Goal: Navigation & Orientation: Understand site structure

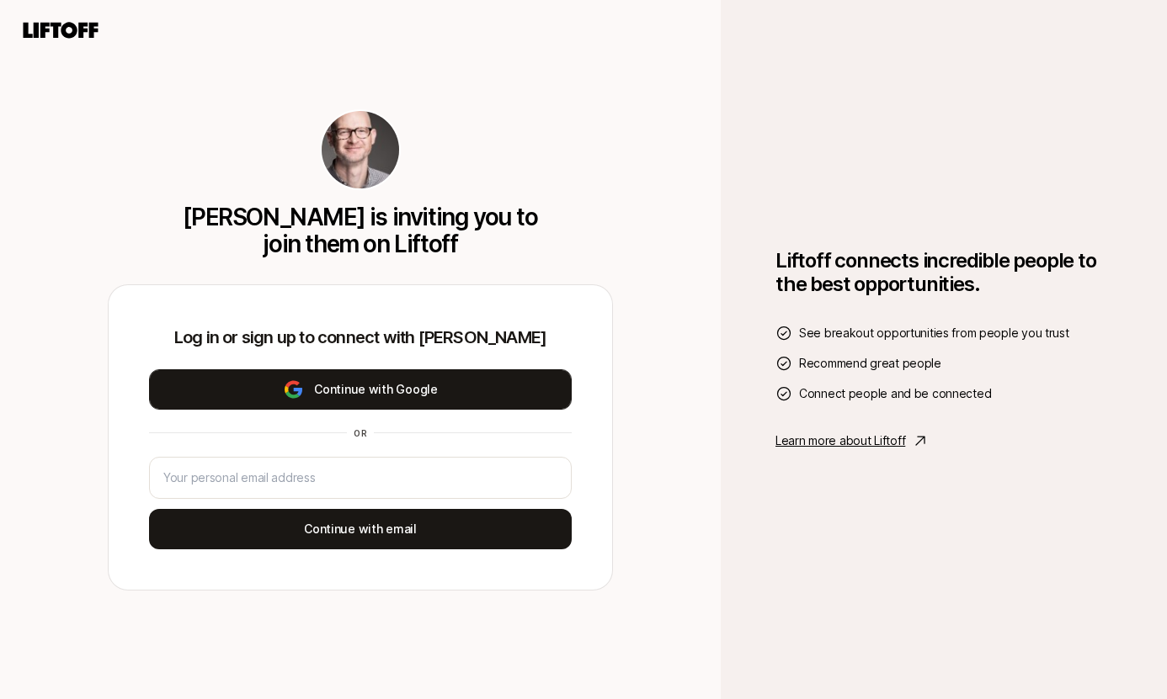
click at [484, 395] on button "Continue with Google" at bounding box center [360, 390] width 423 height 40
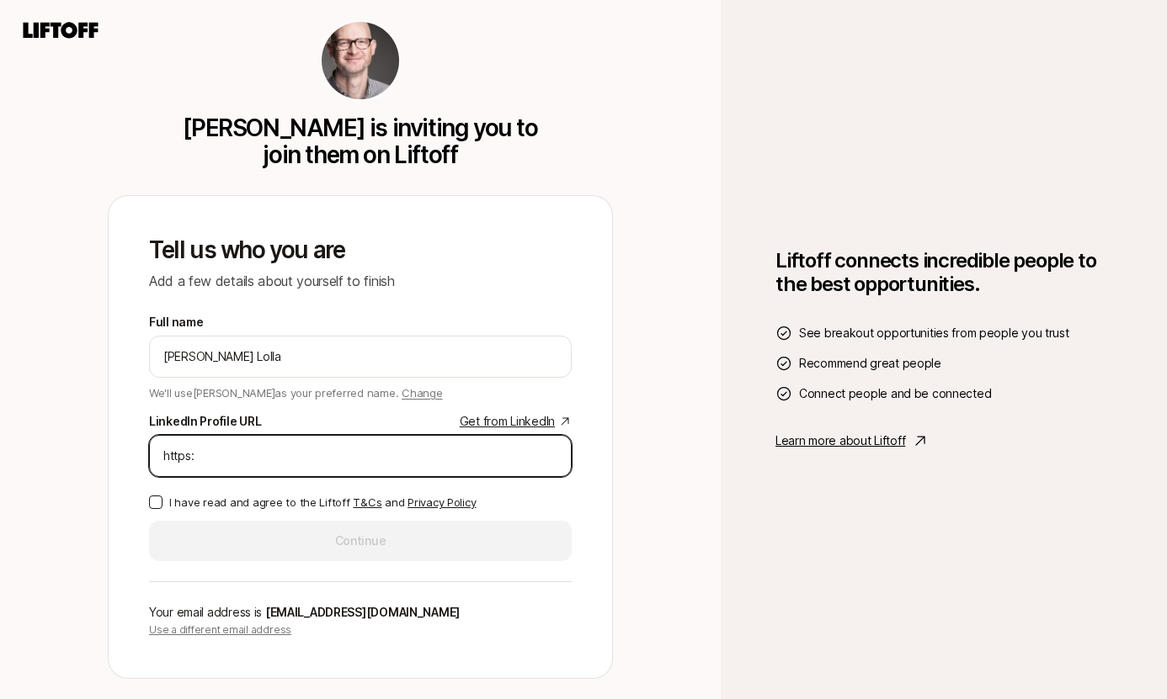
paste input "//[DOMAIN_NAME][URL]"
type input "[URL][DOMAIN_NAME]"
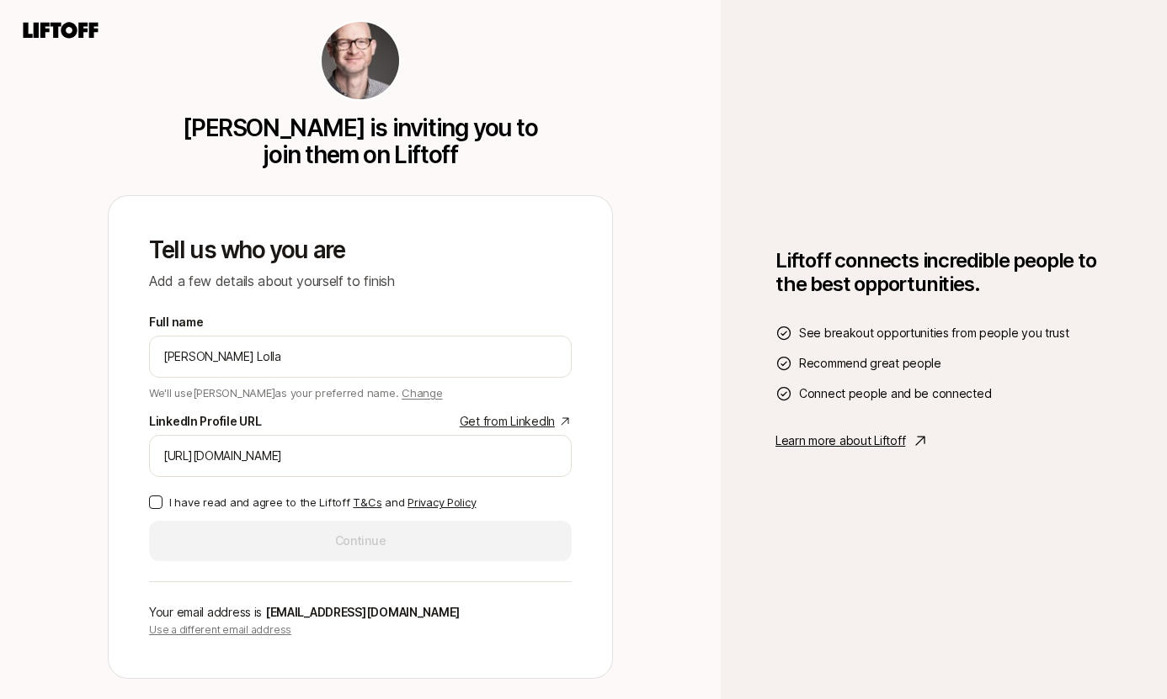
click at [244, 499] on p "I have read and agree to the Liftoff T&Cs and Privacy Policy" at bounding box center [322, 502] width 306 height 17
click at [162, 499] on button "I have read and agree to the Liftoff T&Cs and Privacy Policy" at bounding box center [155, 502] width 13 height 13
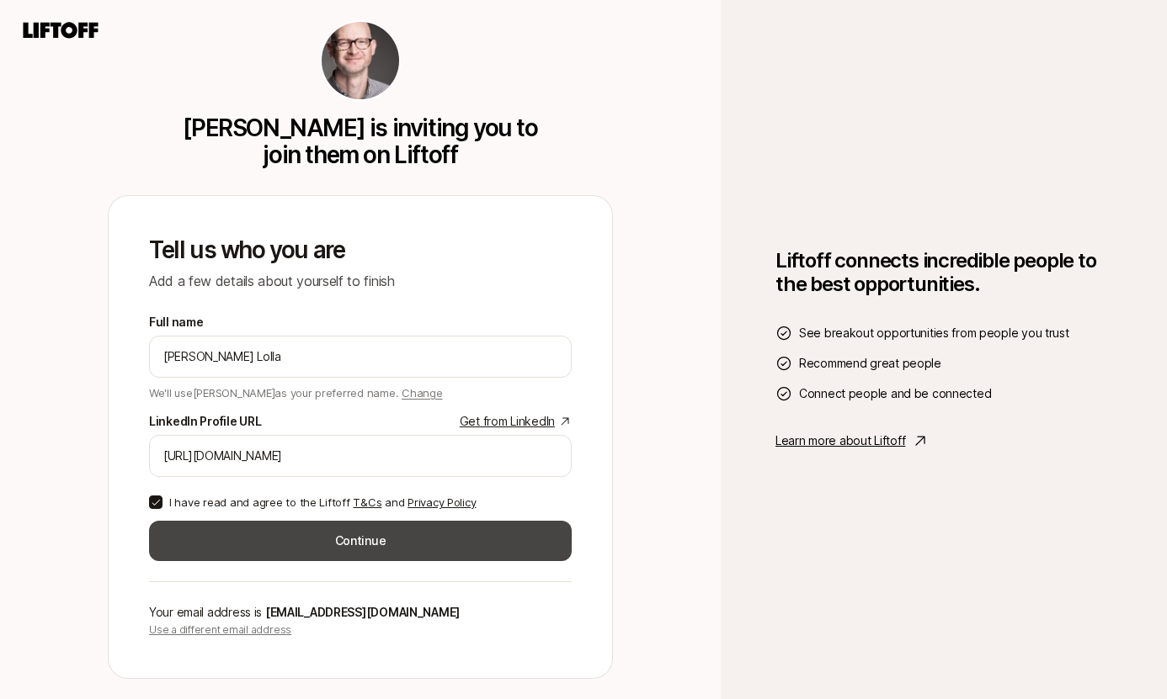
type button "on"
click at [254, 538] on button "Continue" at bounding box center [360, 541] width 423 height 40
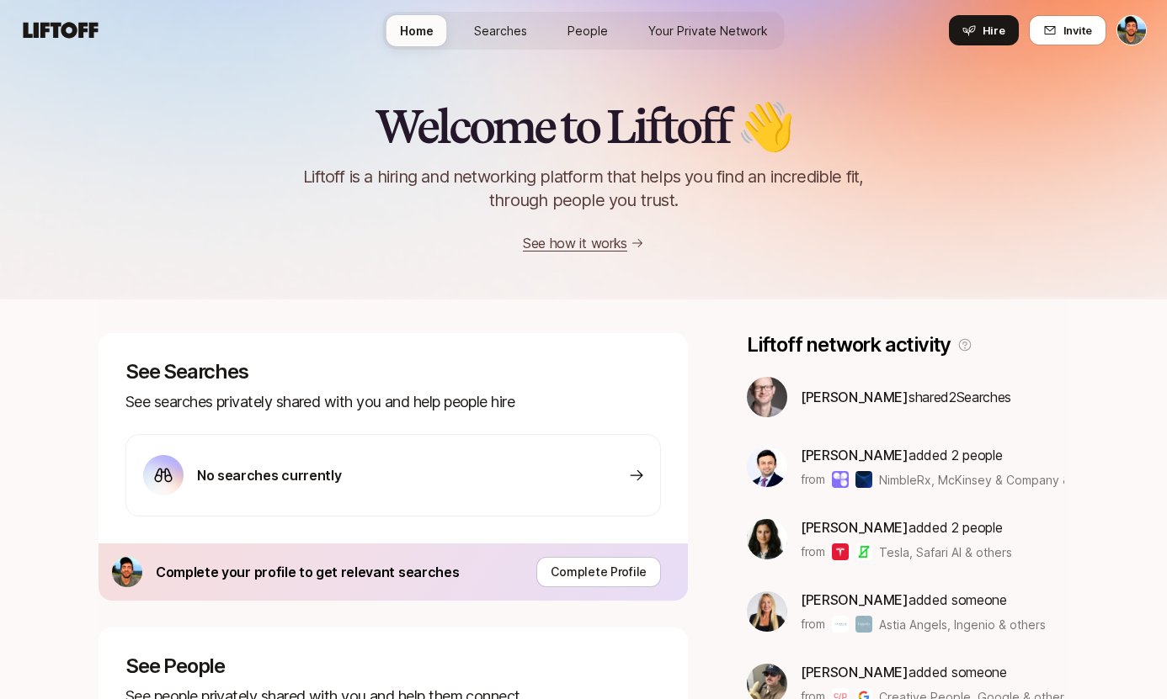
click at [596, 246] on link "See how it works" at bounding box center [575, 243] width 104 height 17
click at [585, 246] on link "See how it works" at bounding box center [575, 243] width 104 height 17
click at [623, 29] on div "Home Searches People Your Private Network Hire" at bounding box center [583, 31] width 401 height 38
click at [588, 29] on span "People" at bounding box center [587, 31] width 40 height 18
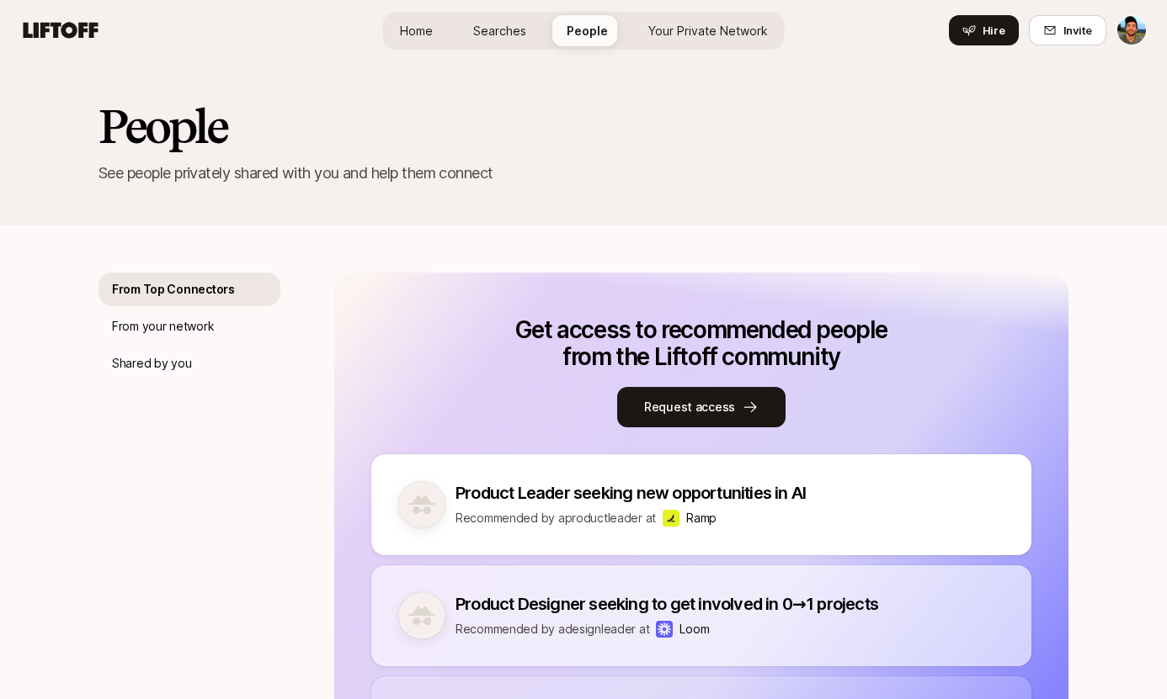
click at [551, 27] on div "Home Searches People Your Private Network Hire" at bounding box center [583, 31] width 401 height 38
click at [484, 38] on span "Searches" at bounding box center [499, 31] width 53 height 18
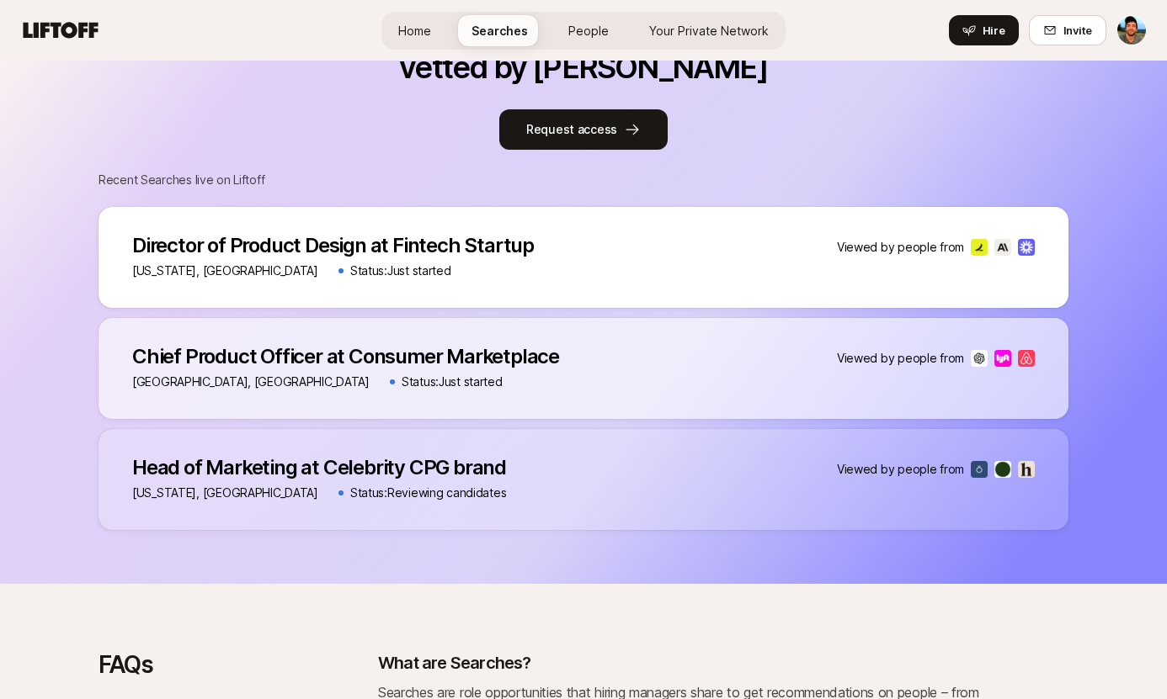
scroll to position [1018, 0]
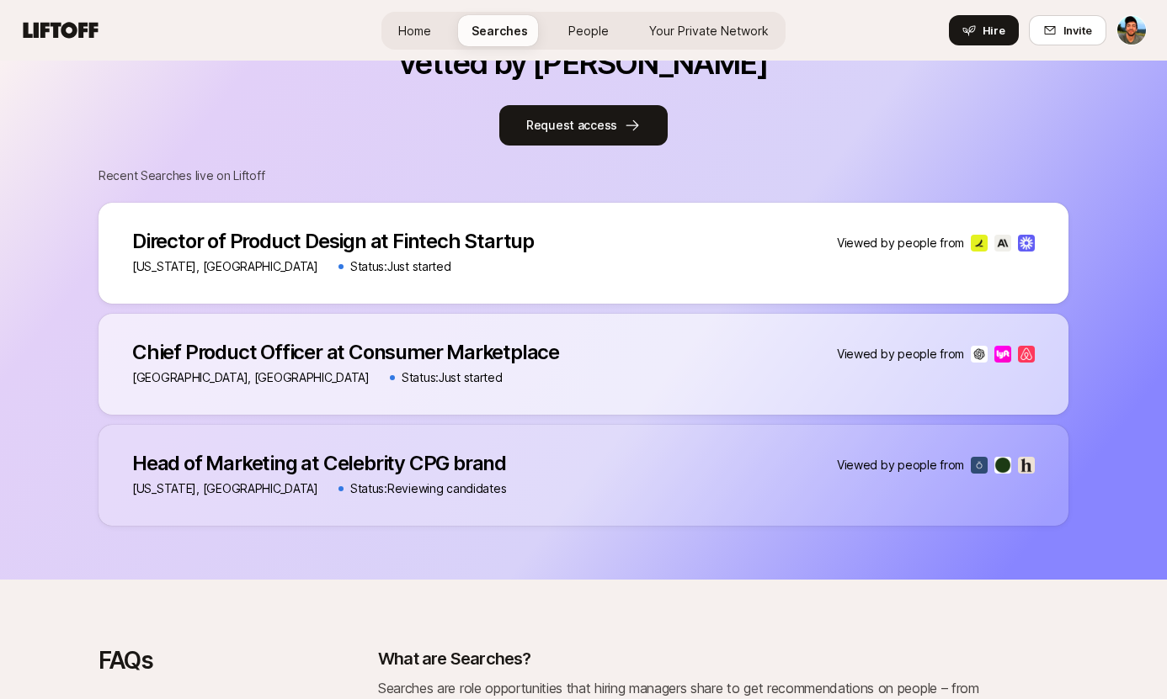
click at [401, 387] on p "Status: Just started" at bounding box center [451, 378] width 101 height 20
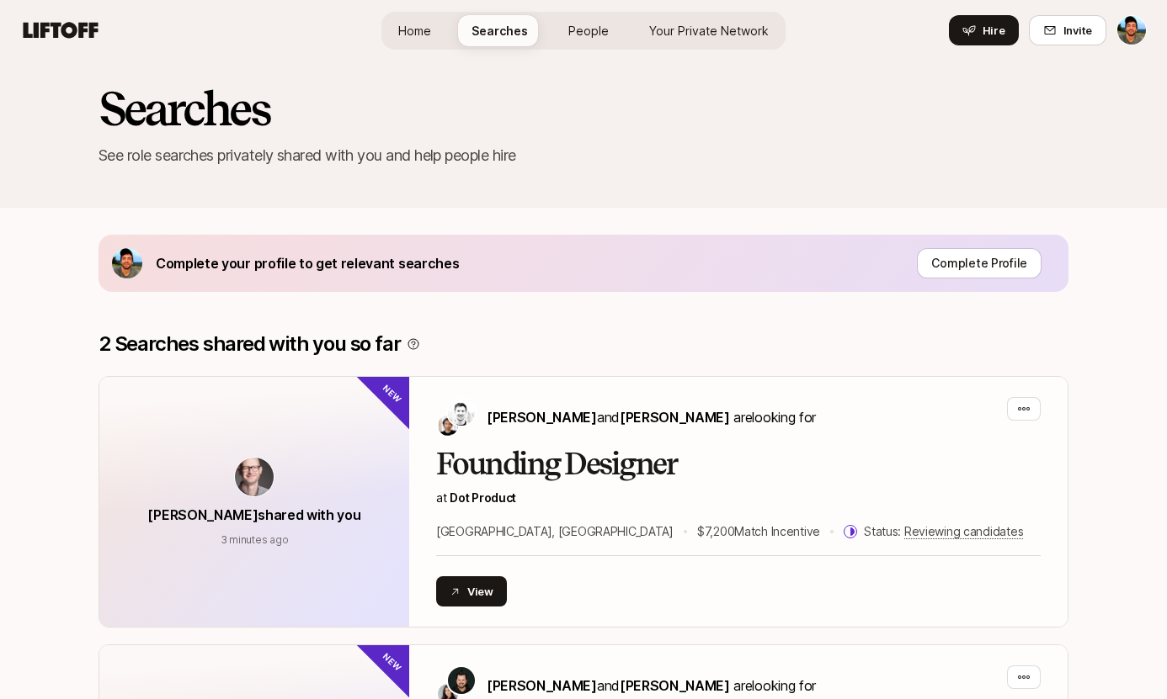
scroll to position [0, 0]
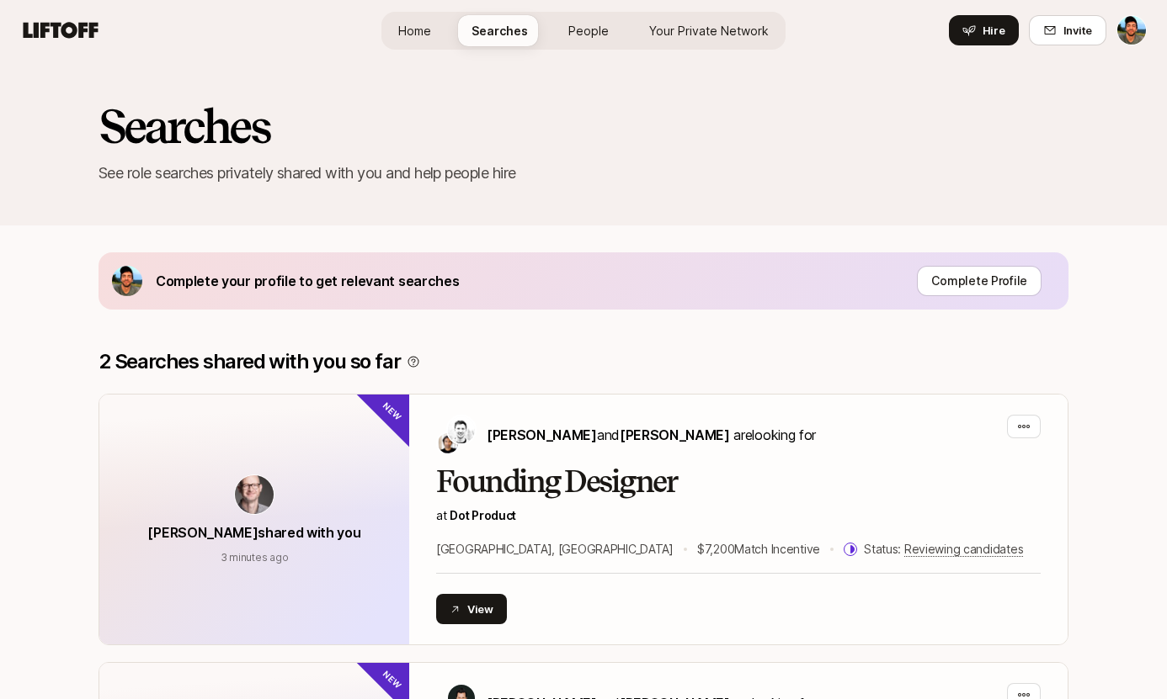
click at [431, 38] on span "Home" at bounding box center [414, 31] width 33 height 18
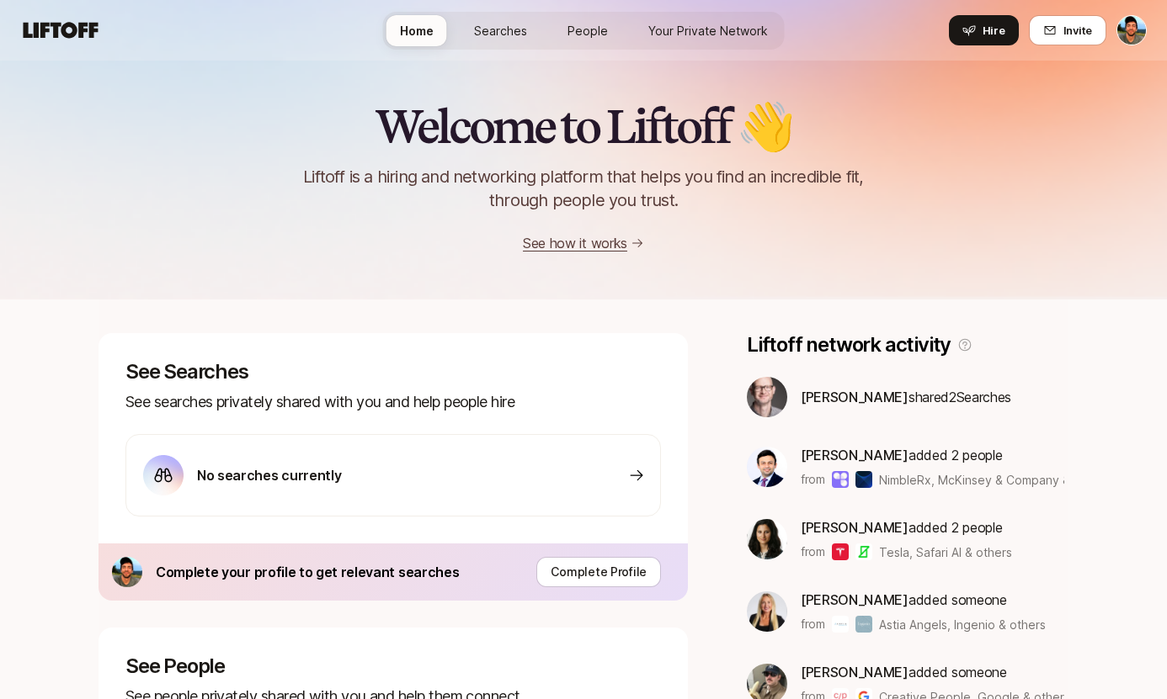
scroll to position [5, 0]
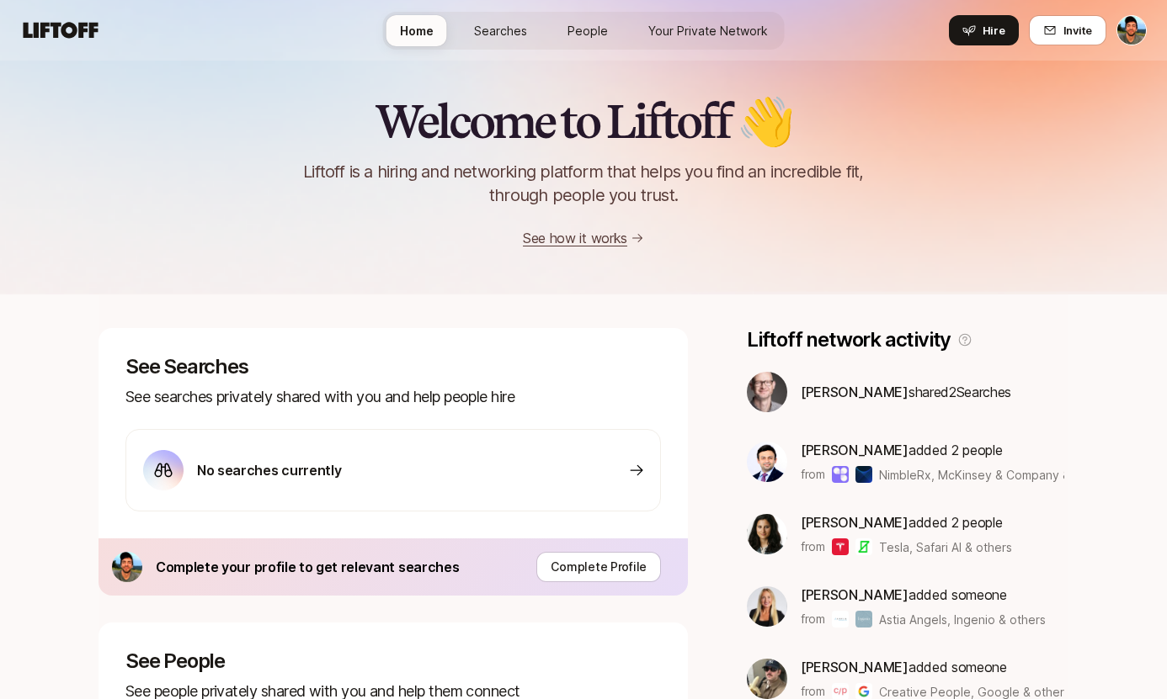
click at [325, 174] on p "Liftoff is a hiring and networking platform that helps you find an incredible f…" at bounding box center [583, 183] width 603 height 47
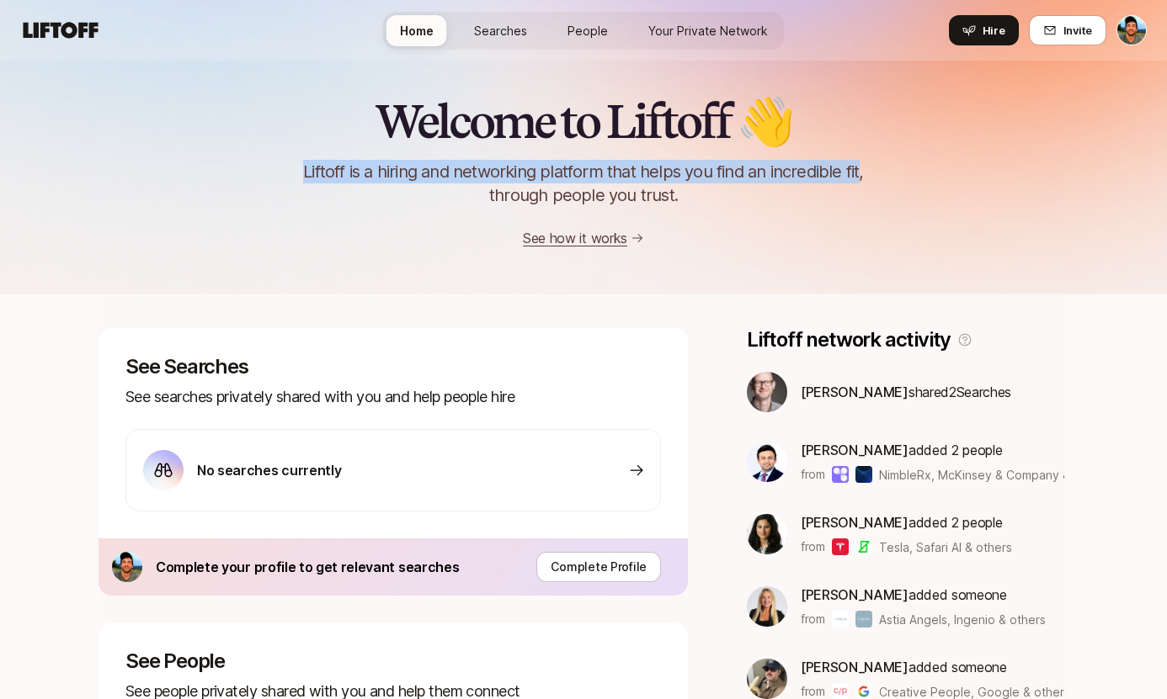
drag, startPoint x: 325, startPoint y: 174, endPoint x: 843, endPoint y: 173, distance: 517.7
click at [843, 173] on p "Liftoff is a hiring and networking platform that helps you find an incredible f…" at bounding box center [583, 183] width 603 height 47
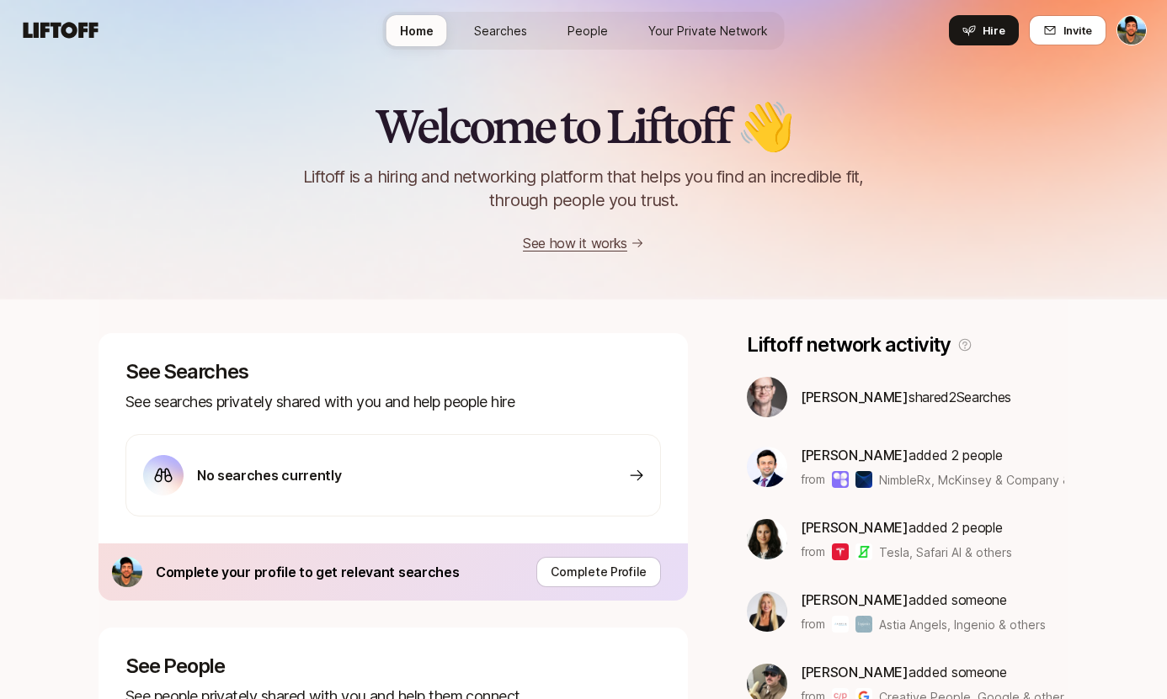
click at [667, 179] on p "Liftoff is a hiring and networking platform that helps you find an incredible f…" at bounding box center [583, 188] width 603 height 47
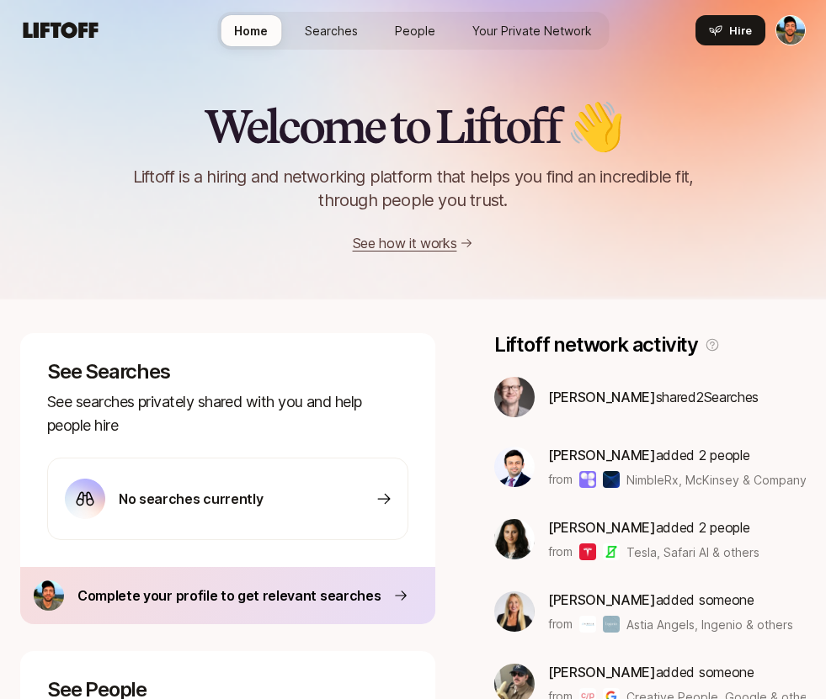
click at [148, 174] on p "Liftoff is a hiring and networking platform that helps you find an incredible f…" at bounding box center [413, 188] width 603 height 47
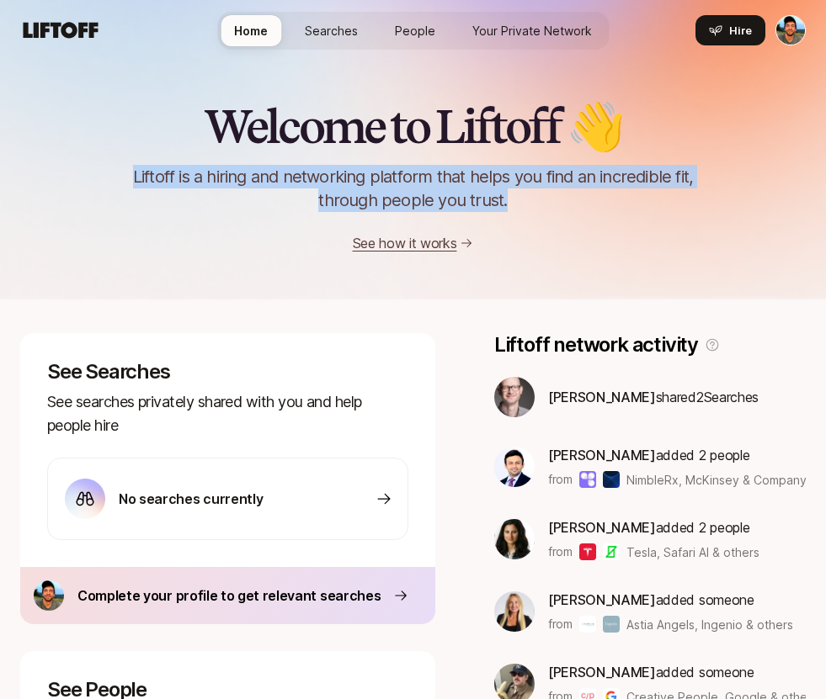
drag, startPoint x: 148, startPoint y: 174, endPoint x: 534, endPoint y: 197, distance: 386.2
click at [534, 197] on p "Liftoff is a hiring and networking platform that helps you find an incredible f…" at bounding box center [413, 188] width 603 height 47
copy p "Liftoff is a hiring and networking platform that helps you find an incredible f…"
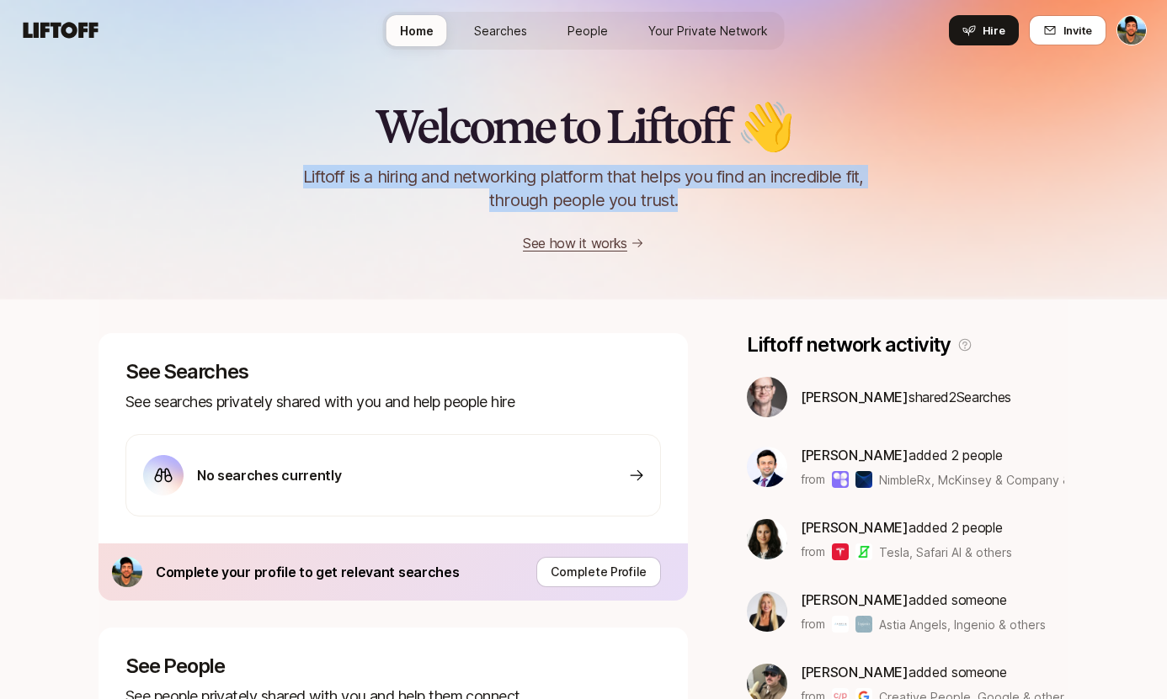
click at [511, 25] on span "Searches" at bounding box center [500, 31] width 53 height 18
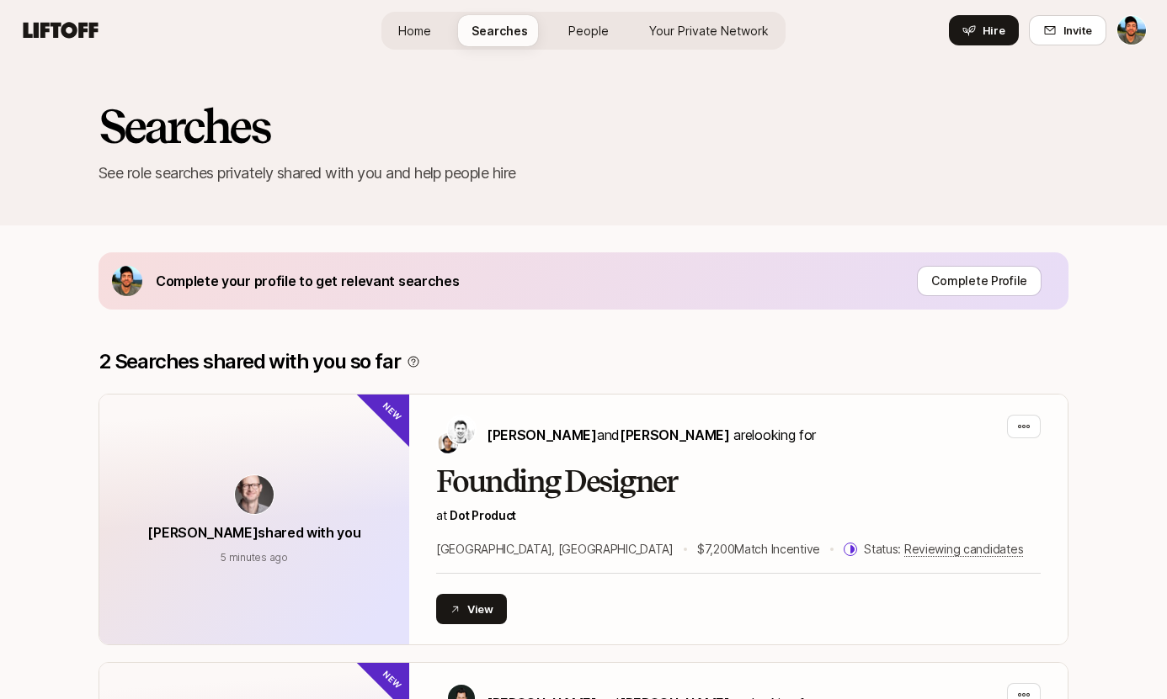
click at [594, 37] on span "People" at bounding box center [588, 31] width 40 height 18
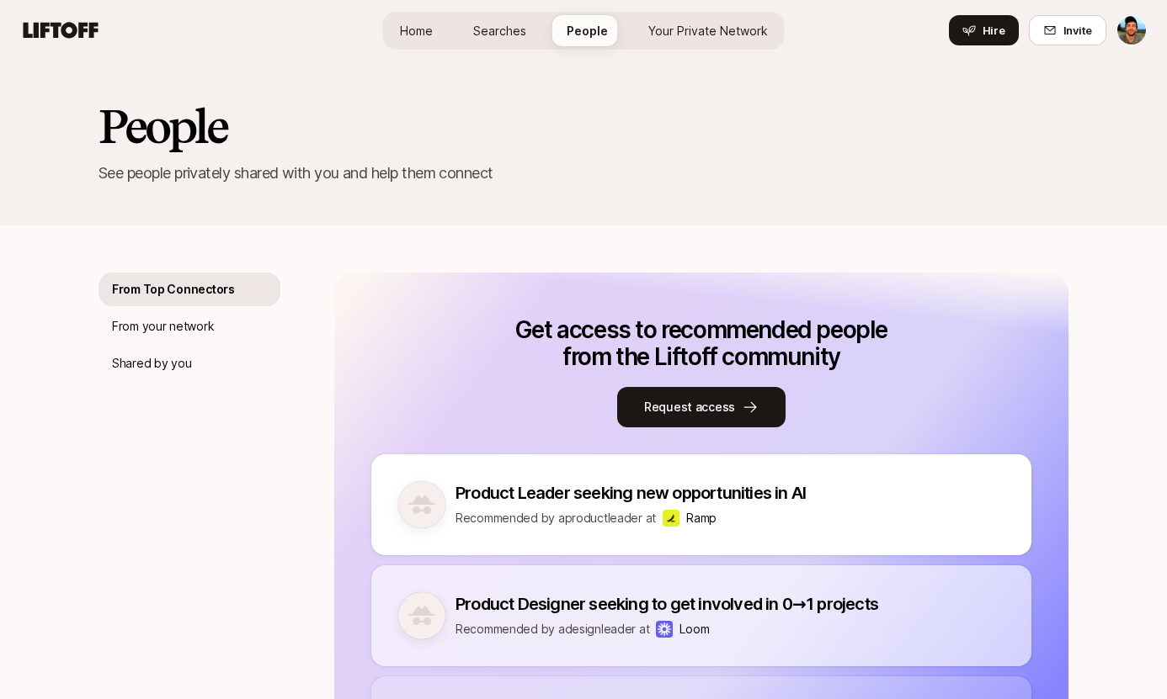
click at [678, 22] on span "Your Private Network" at bounding box center [708, 31] width 120 height 18
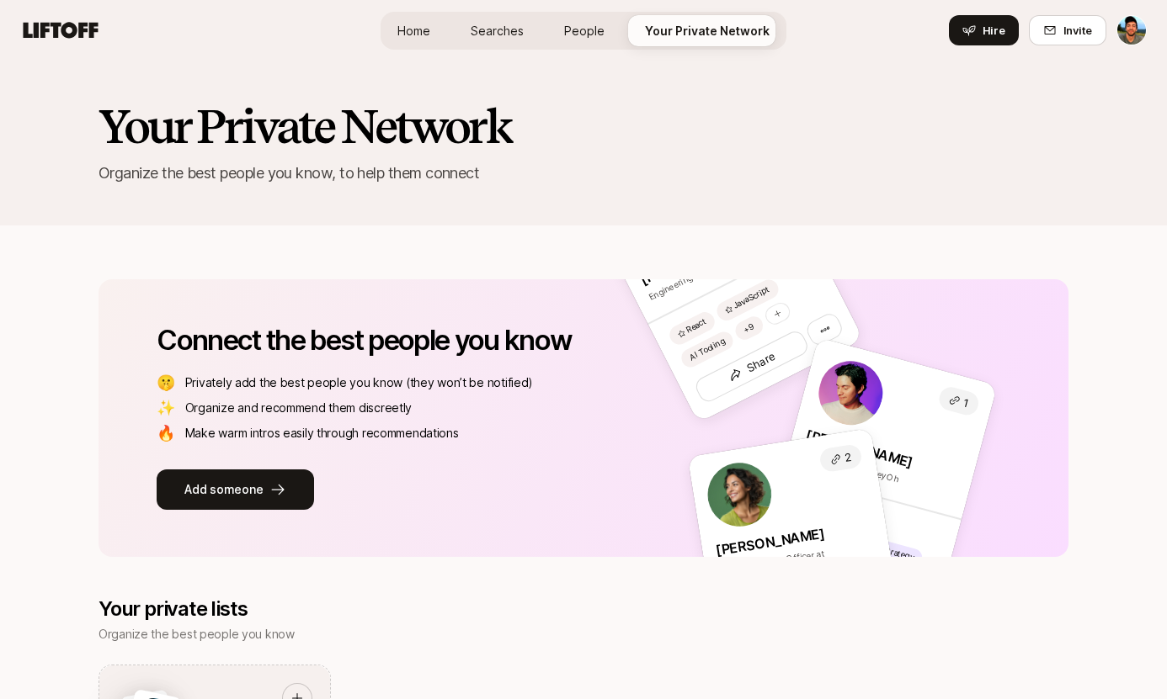
click at [419, 37] on span "Home" at bounding box center [413, 31] width 33 height 18
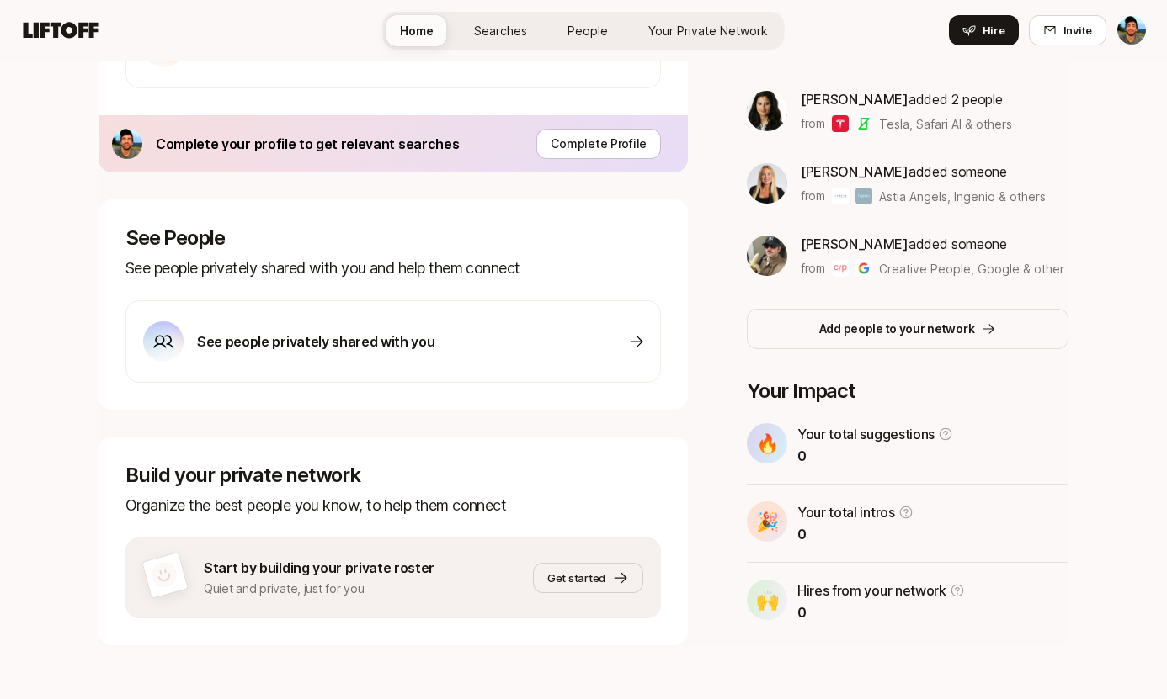
scroll to position [442, 0]
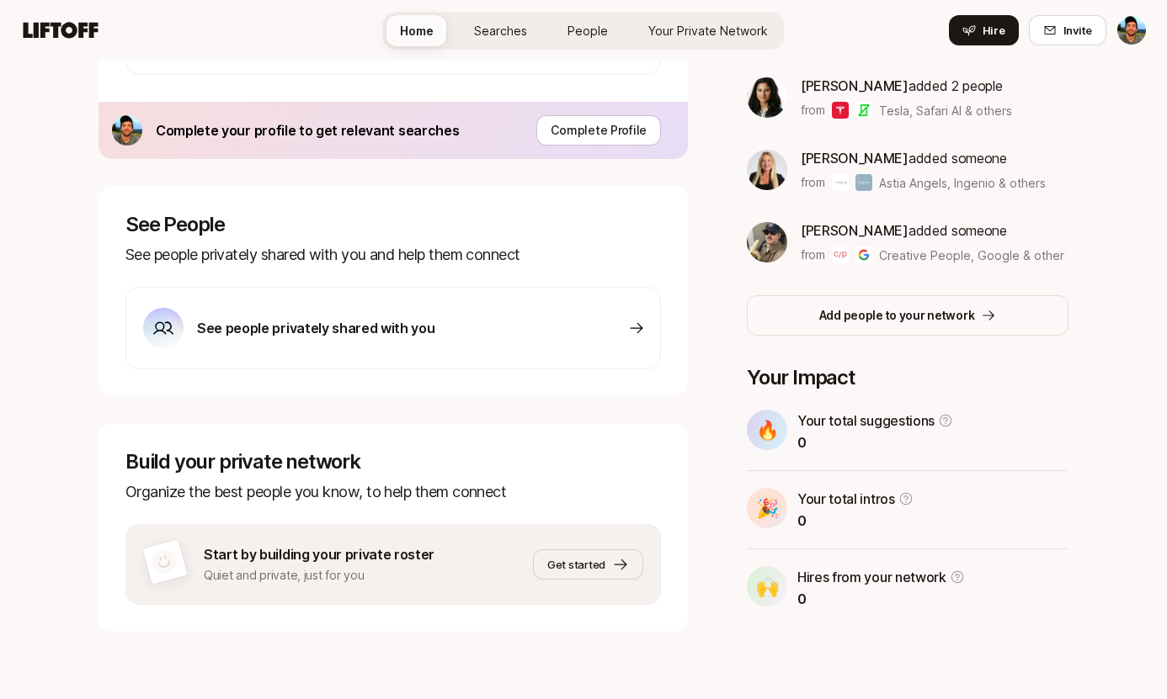
click at [485, 341] on div "See people privately shared with you" at bounding box center [392, 328] width 535 height 82
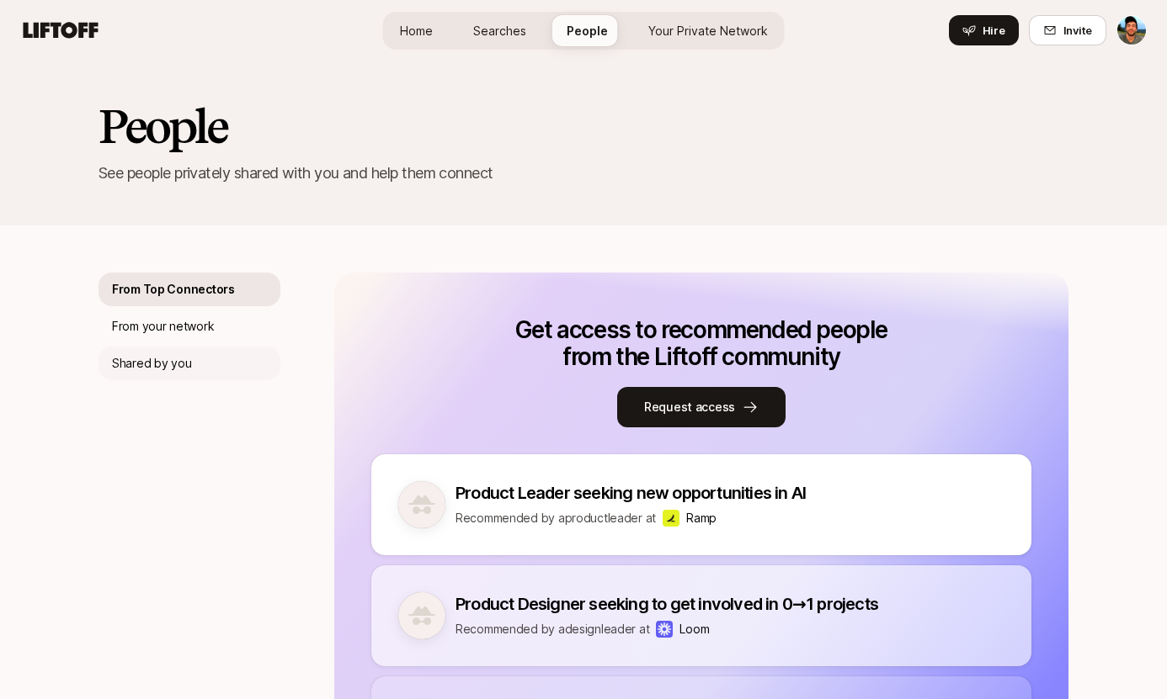
click at [173, 360] on p "Shared by you" at bounding box center [151, 364] width 79 height 20
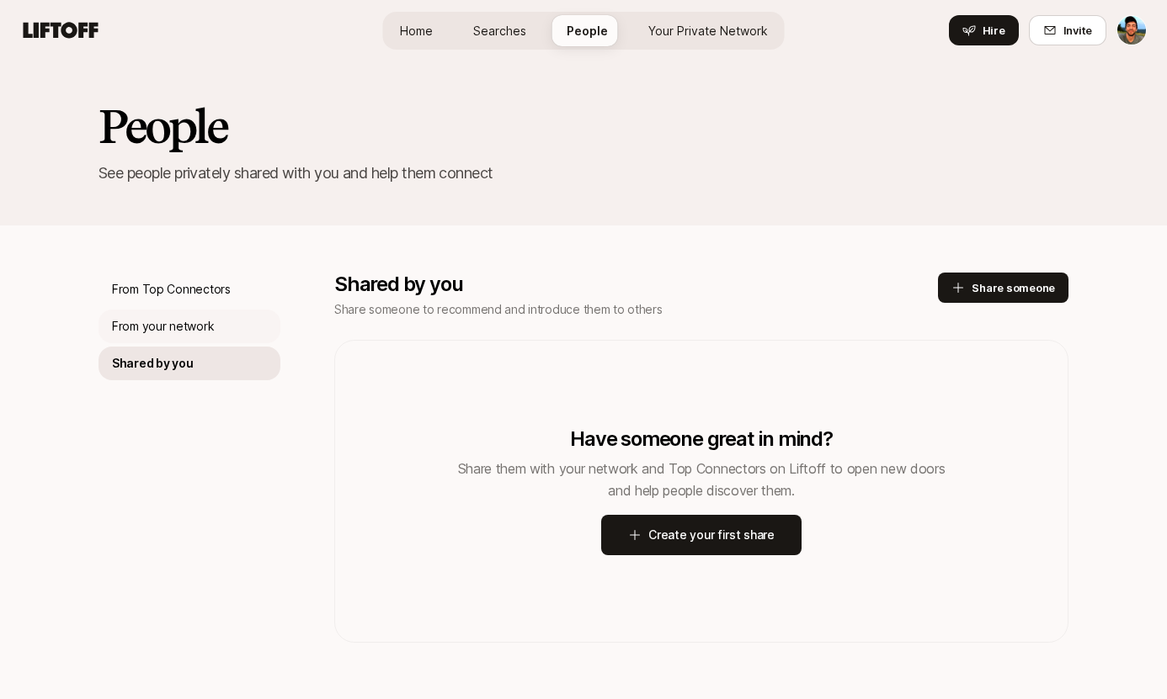
click at [173, 328] on p "From your network" at bounding box center [163, 326] width 102 height 20
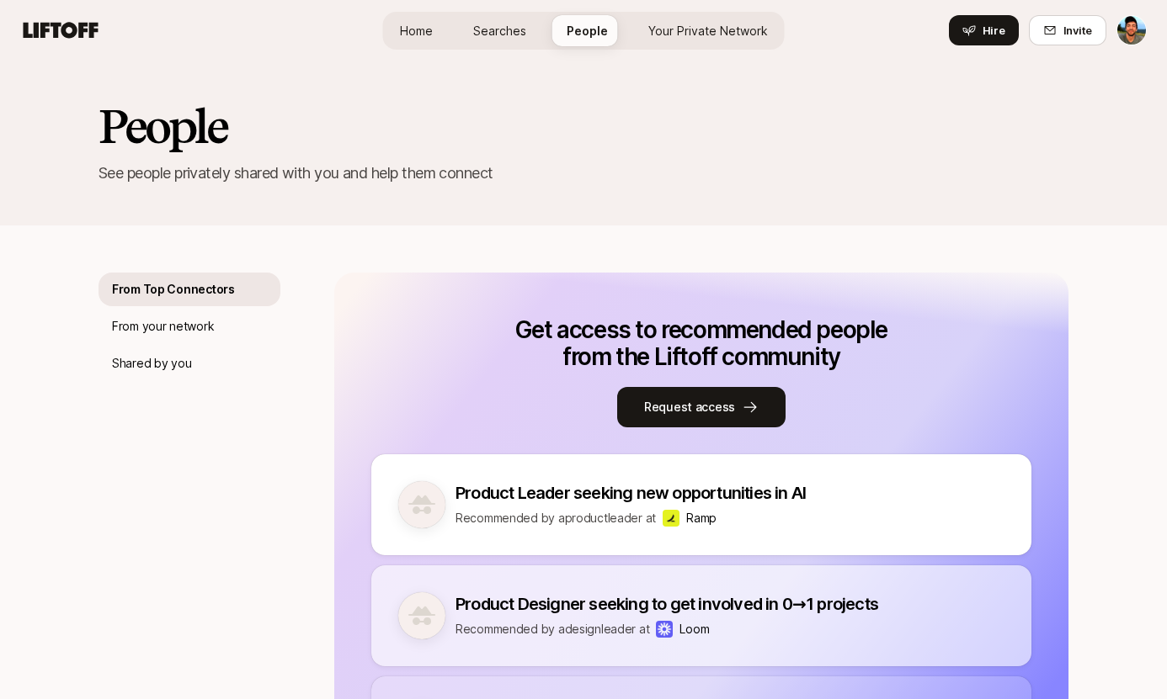
click at [483, 11] on div "Home Searches People Your Private Network Hire" at bounding box center [583, 30] width 401 height 61
click at [498, 35] on span "Searches" at bounding box center [499, 31] width 53 height 18
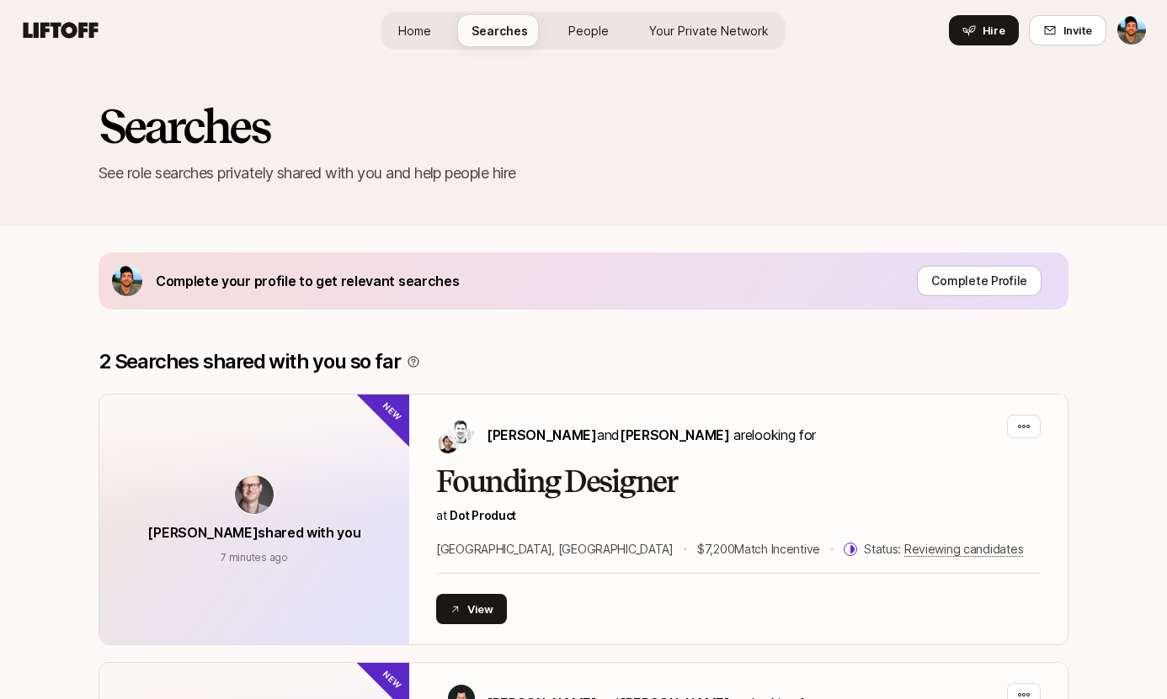
click at [426, 22] on span "Home" at bounding box center [414, 31] width 33 height 18
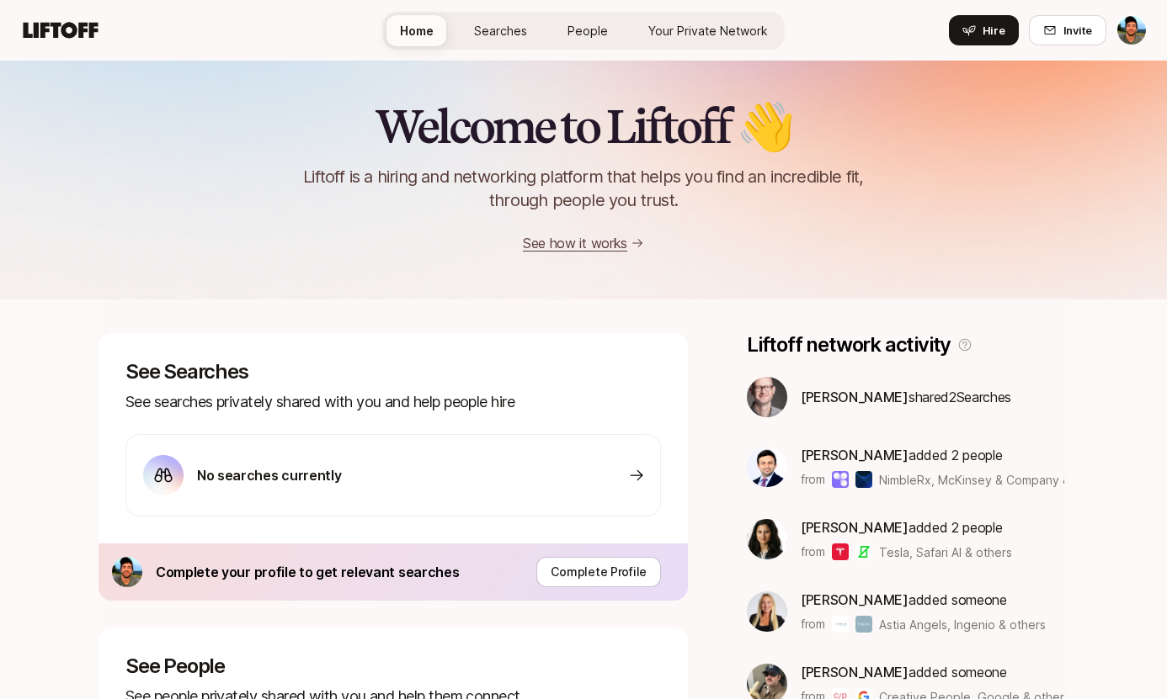
scroll to position [442, 0]
